Goal: Transaction & Acquisition: Subscribe to service/newsletter

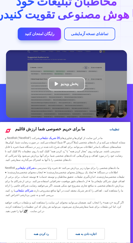
scroll to position [29, 0]
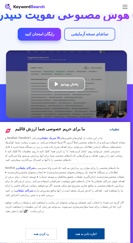
click at [88, 236] on font "اجازه دادن به همه" at bounding box center [85, 234] width 21 height 3
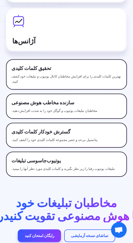
scroll to position [1851, 0]
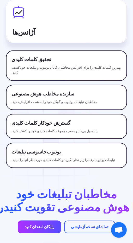
click at [51, 221] on link "رایگان امتحان کنید" at bounding box center [39, 227] width 43 height 13
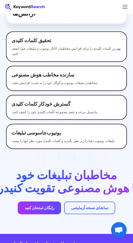
scroll to position [1870, 0]
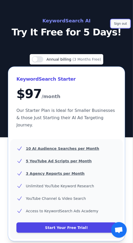
click at [120, 26] on button "Sign out" at bounding box center [120, 24] width 19 height 8
